Goal: Task Accomplishment & Management: Complete application form

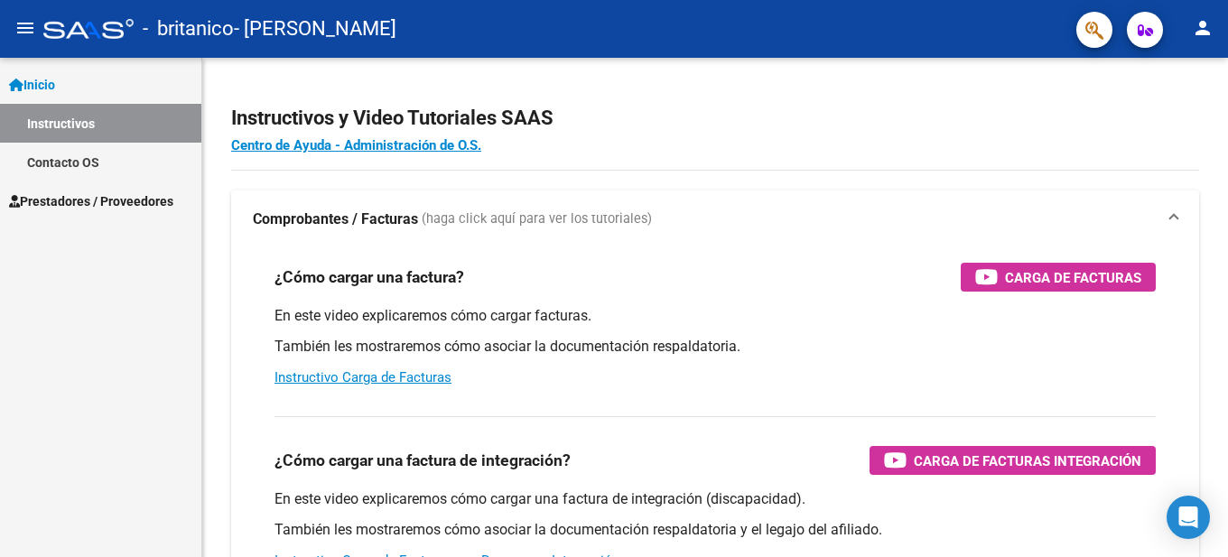
click at [36, 28] on button "menu" at bounding box center [25, 29] width 36 height 36
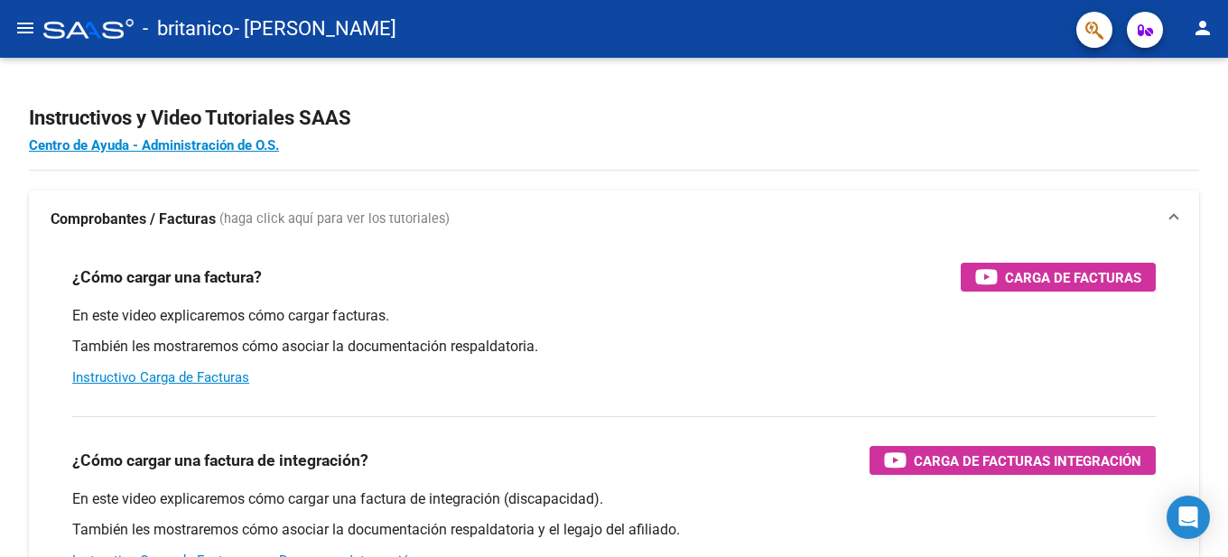
click at [40, 33] on button "menu" at bounding box center [25, 29] width 36 height 36
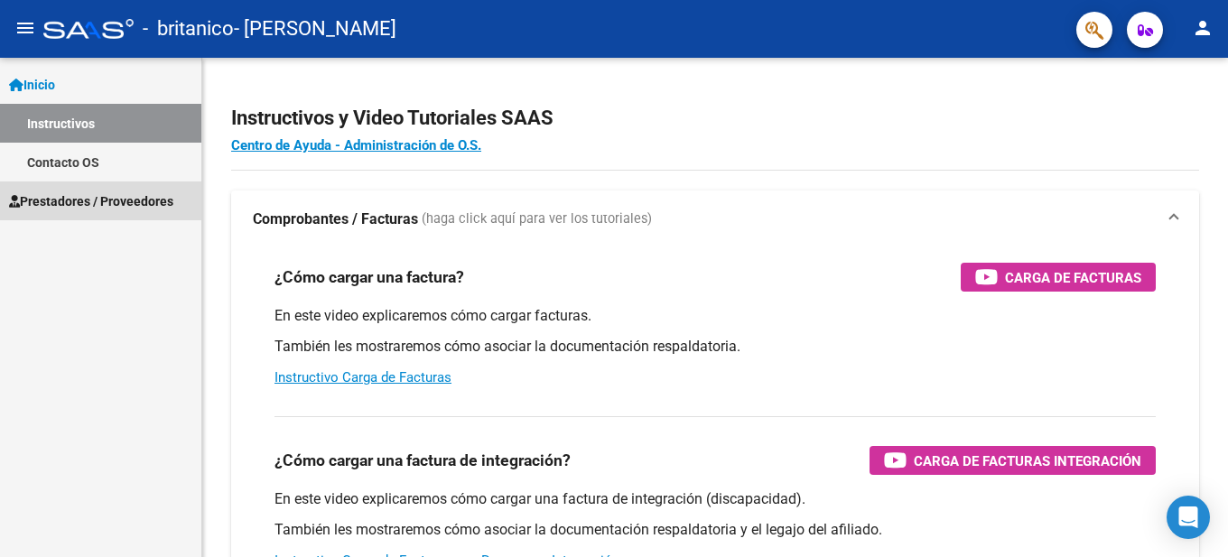
click at [79, 188] on link "Prestadores / Proveedores" at bounding box center [100, 201] width 201 height 39
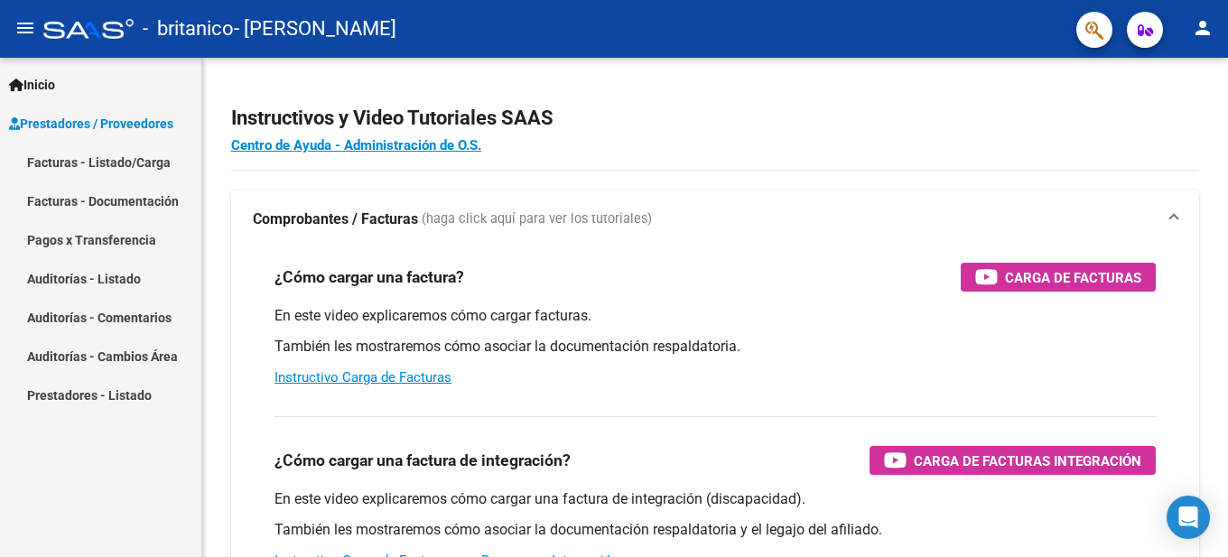
click at [89, 164] on link "Facturas - Listado/Carga" at bounding box center [100, 162] width 201 height 39
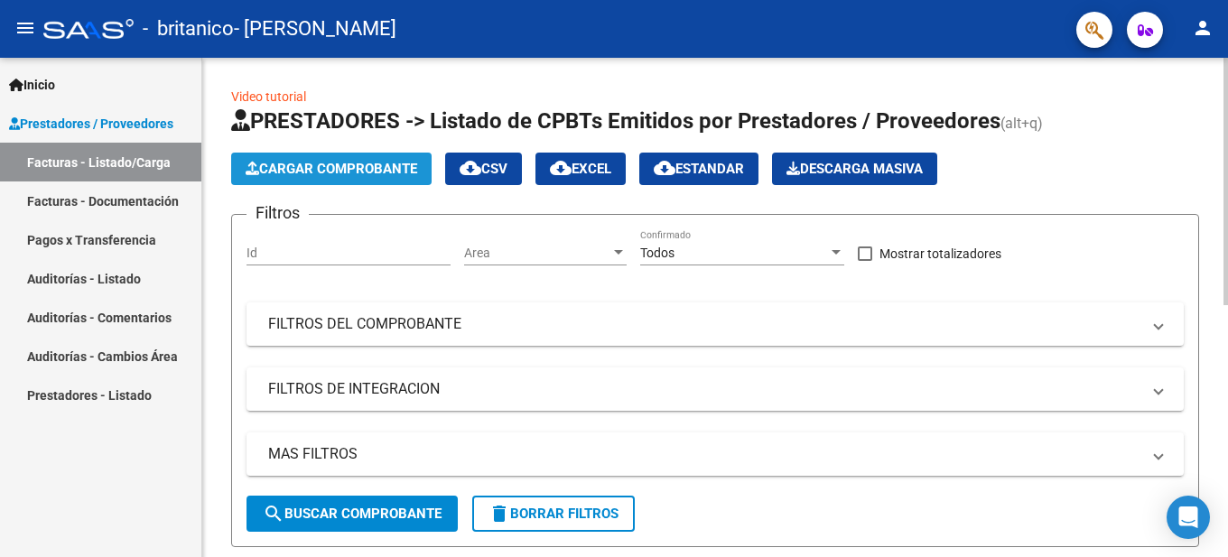
click at [343, 160] on button "Cargar Comprobante" at bounding box center [331, 169] width 201 height 33
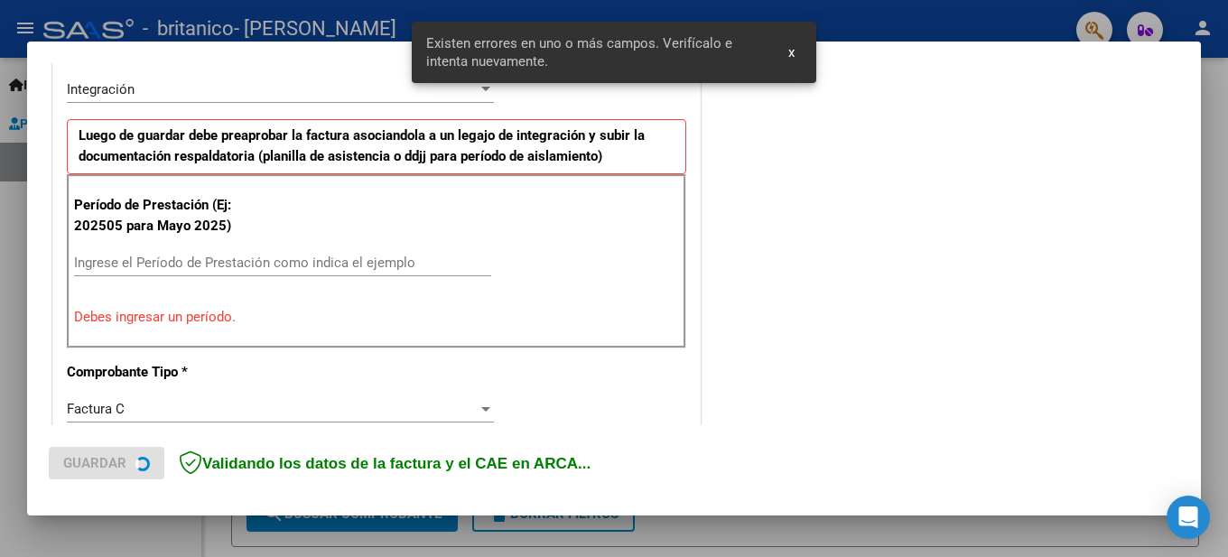
scroll to position [447, 0]
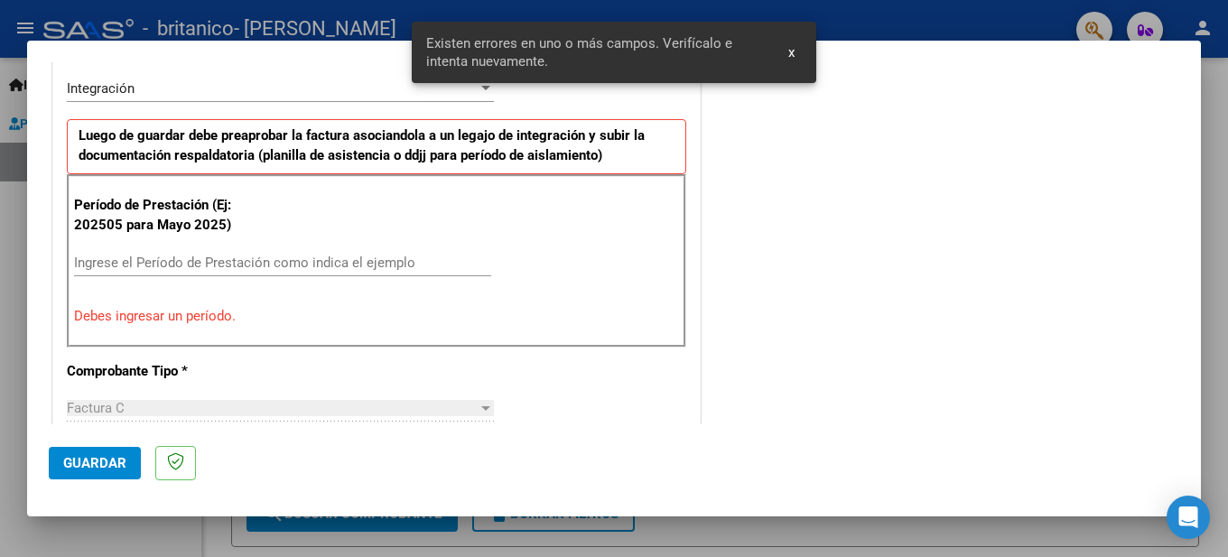
click at [267, 275] on div "Ingrese el Período de Prestación como indica el ejemplo" at bounding box center [282, 262] width 417 height 27
click at [281, 266] on input "Ingrese el Período de Prestación como indica el ejemplo" at bounding box center [282, 263] width 417 height 16
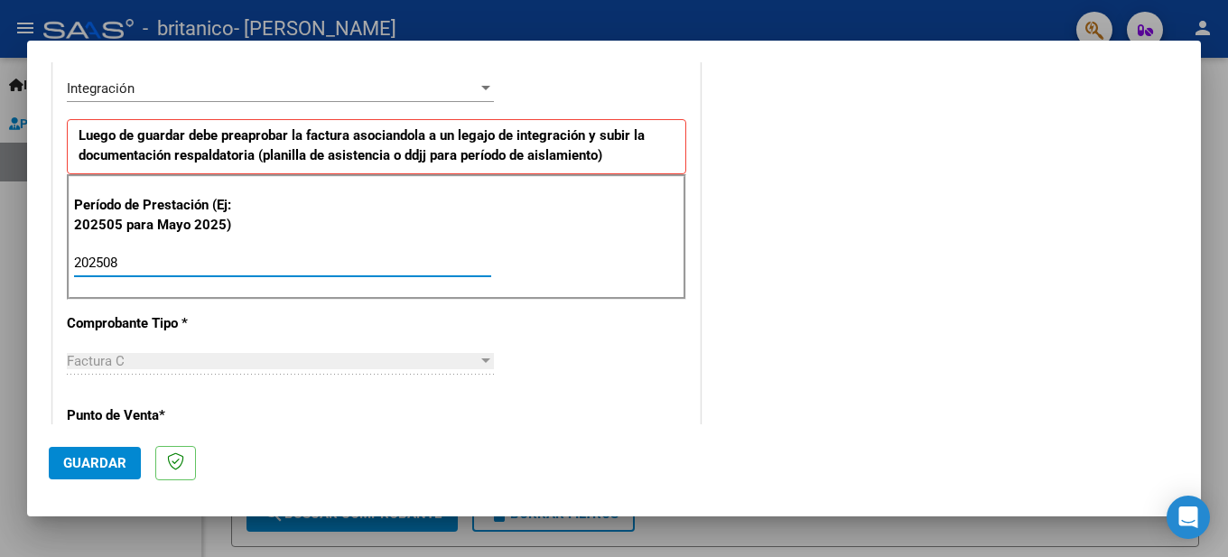
type input "202508"
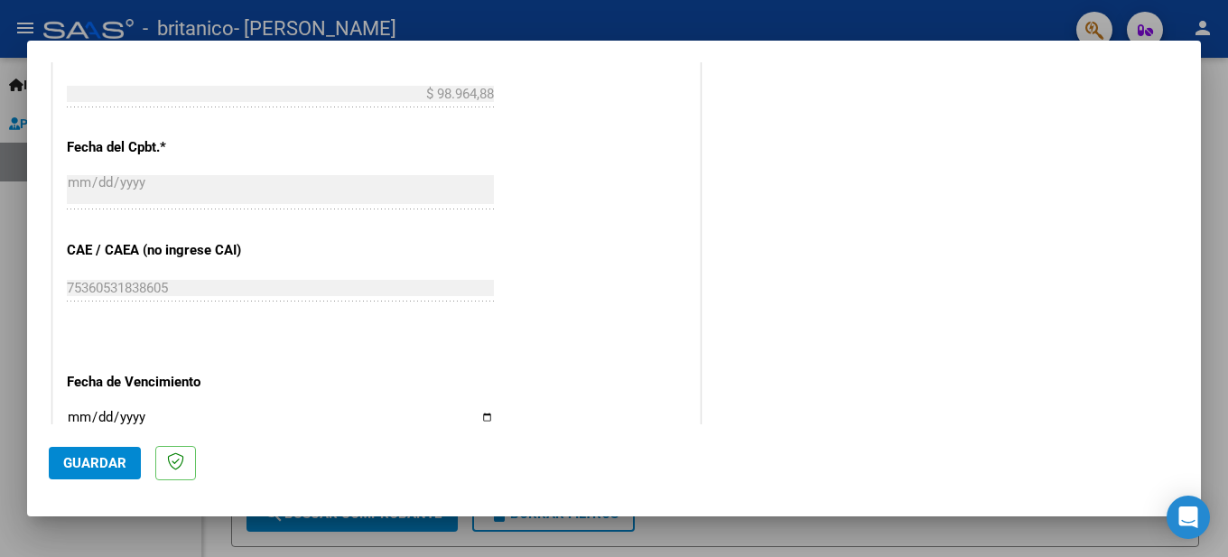
scroll to position [1228, 0]
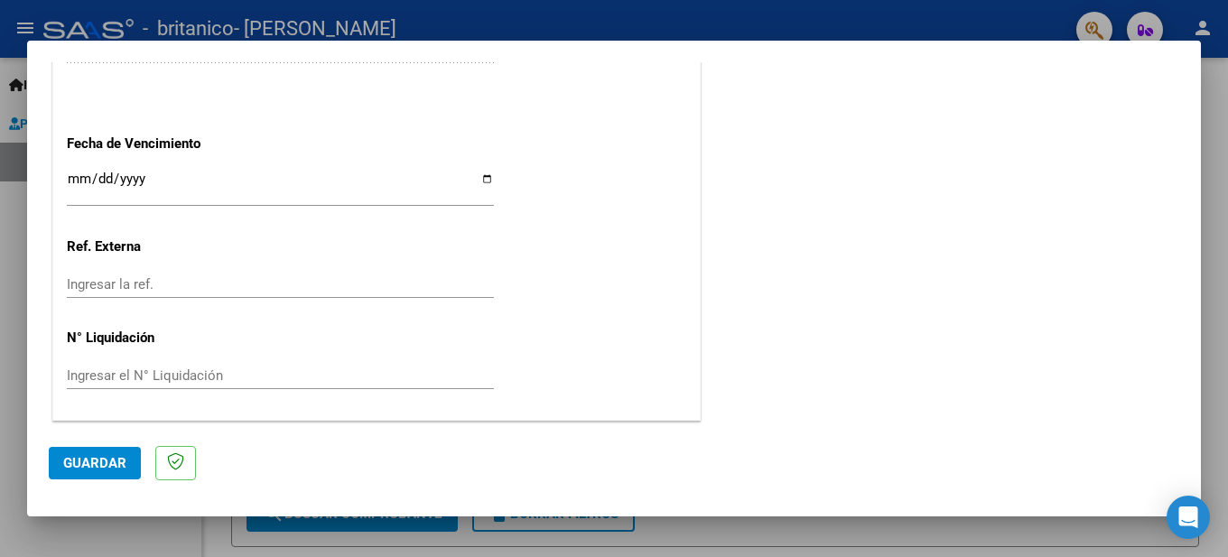
click at [113, 455] on span "Guardar" at bounding box center [94, 463] width 63 height 16
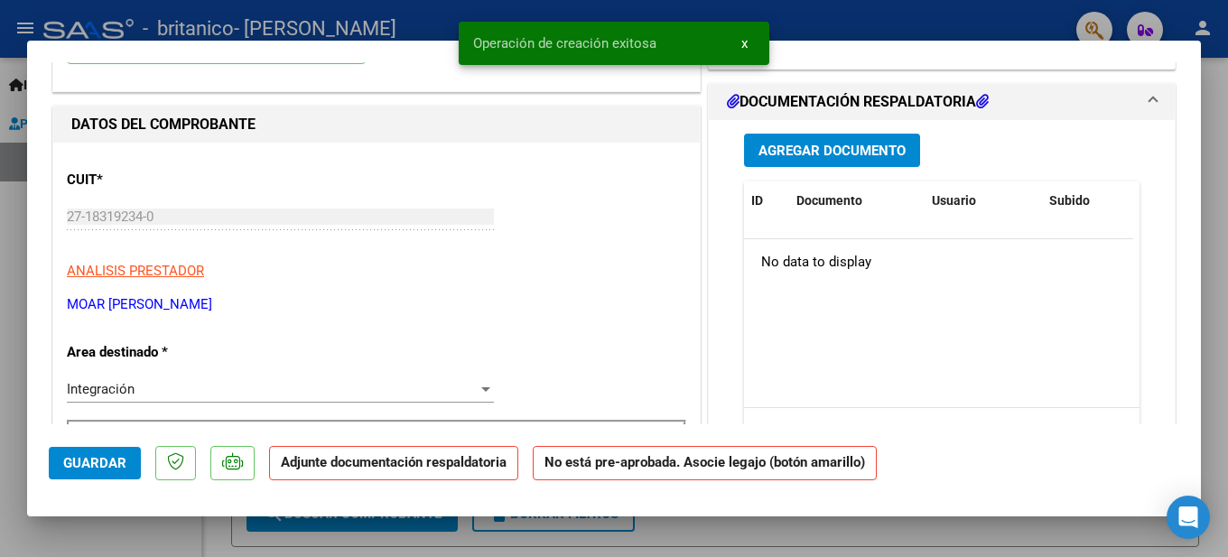
scroll to position [90, 0]
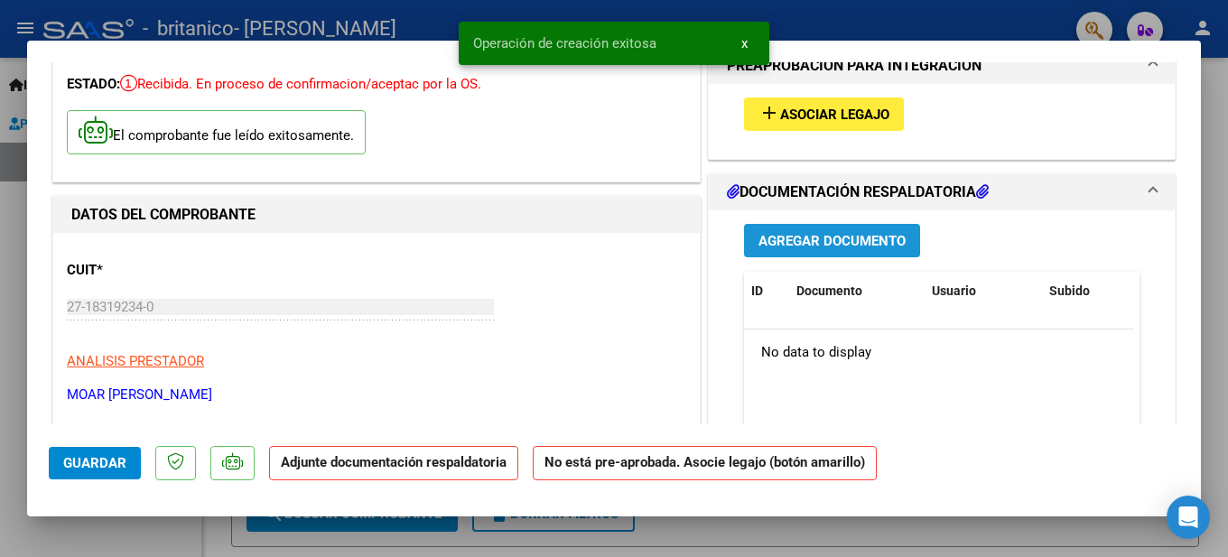
click at [813, 253] on button "Agregar Documento" at bounding box center [832, 240] width 176 height 33
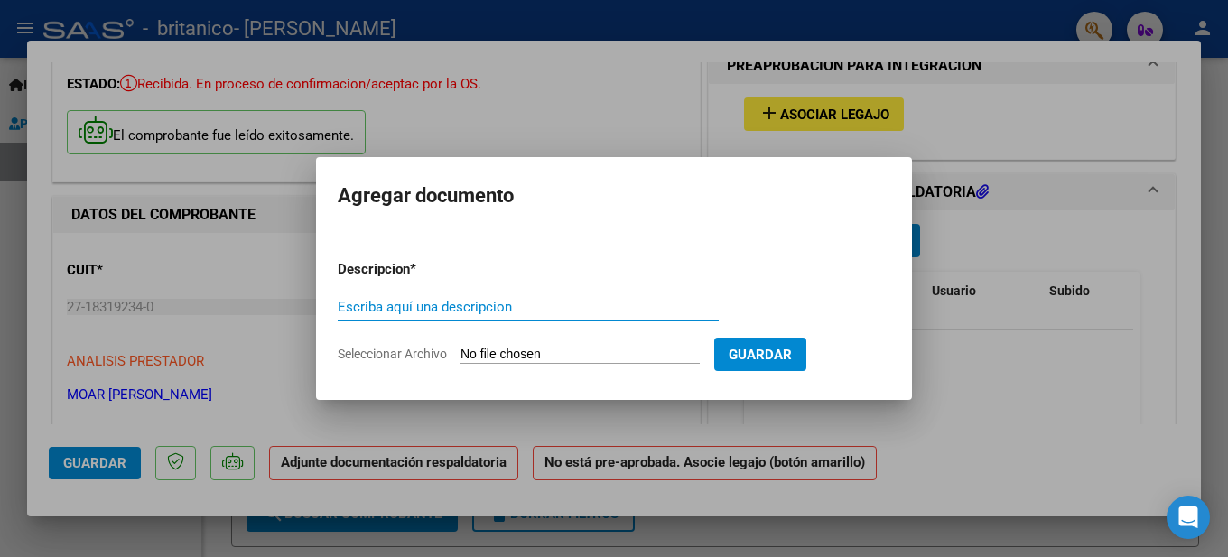
click at [416, 308] on input "Escriba aquí una descripcion" at bounding box center [528, 307] width 381 height 16
type input "Planilla de asistencia Agosto"
click at [513, 348] on input "Seleccionar Archivo" at bounding box center [580, 355] width 239 height 17
type input "C:\fakepath\Planilla Asistencia 2025 [PERSON_NAME].pdf"
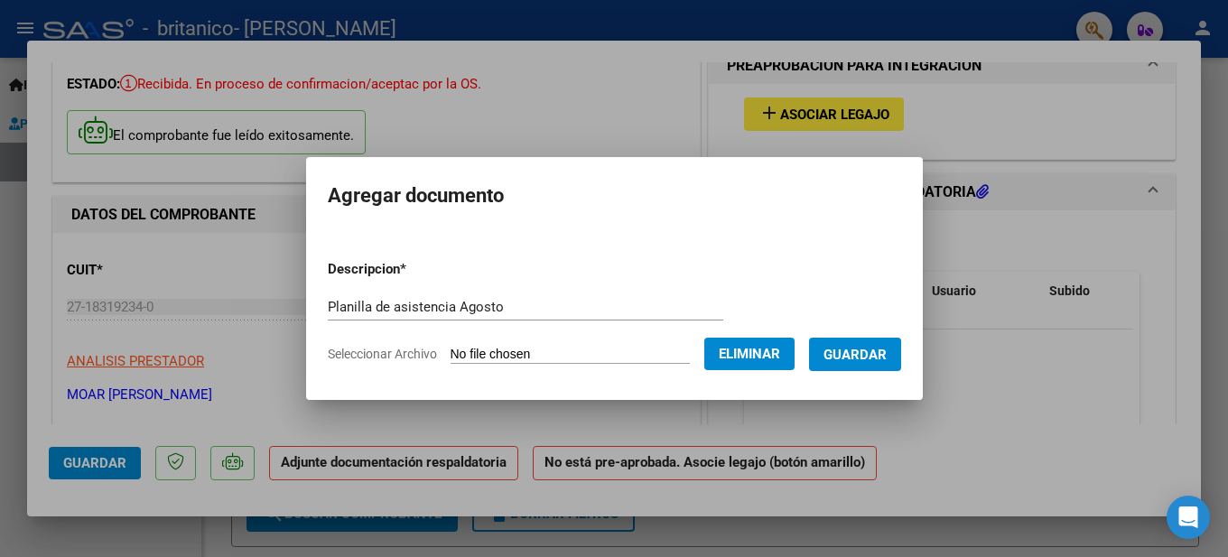
click at [855, 355] on span "Guardar" at bounding box center [855, 355] width 63 height 16
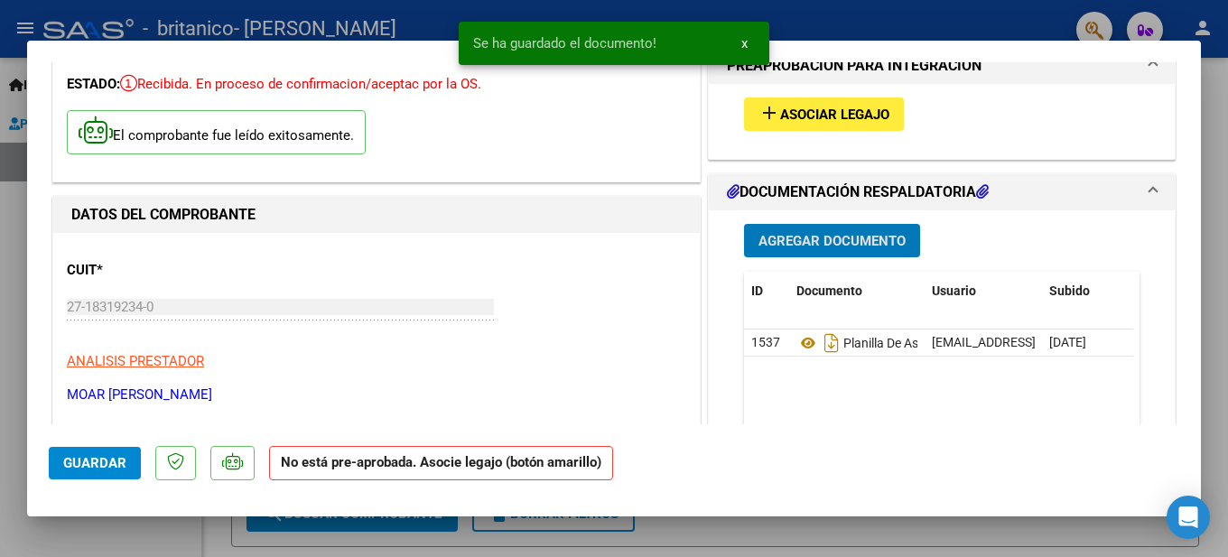
scroll to position [542, 0]
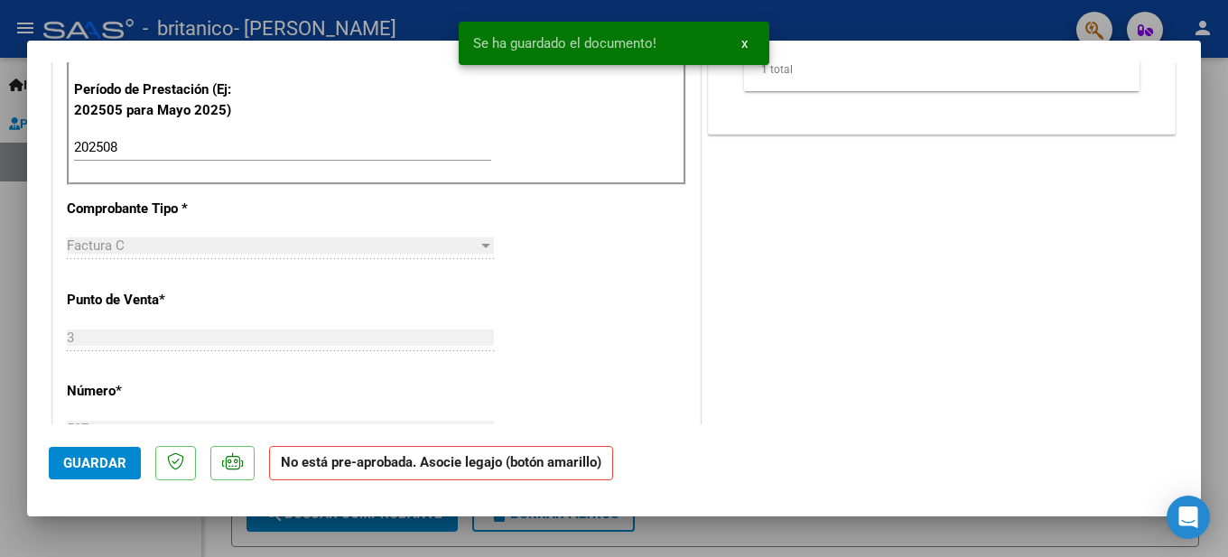
click at [101, 472] on button "Guardar" at bounding box center [95, 463] width 92 height 33
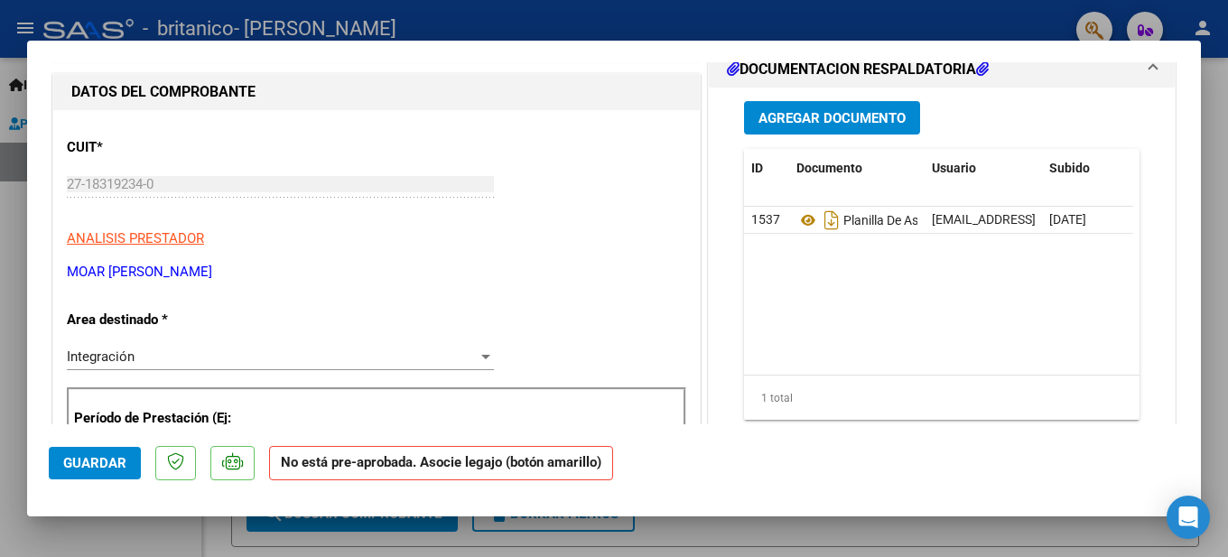
scroll to position [0, 0]
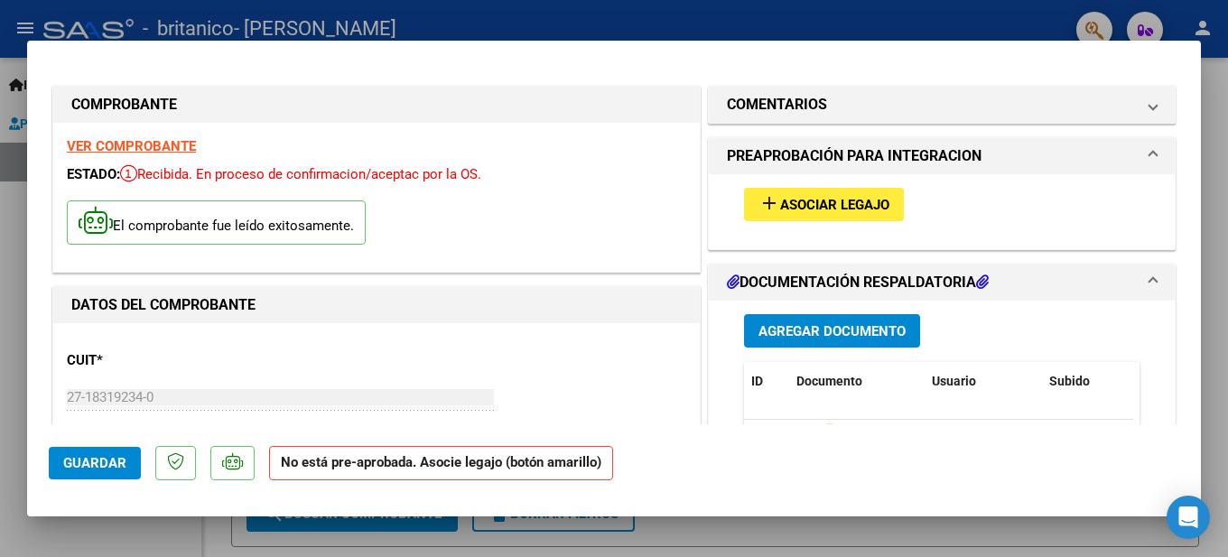
click at [944, 30] on div at bounding box center [614, 278] width 1228 height 557
